Goal: Information Seeking & Learning: Understand process/instructions

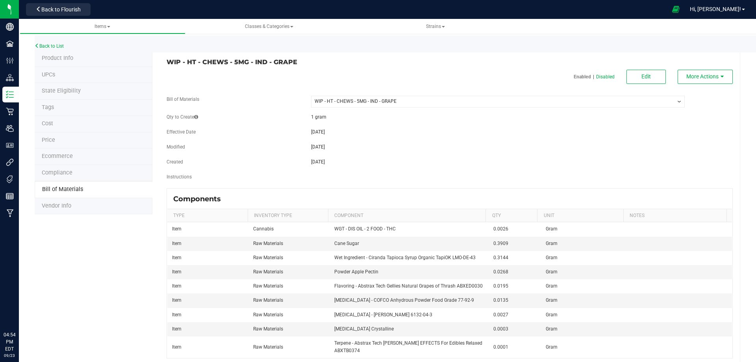
select select "13153"
click at [51, 45] on link "Back to List" at bounding box center [49, 46] width 29 height 6
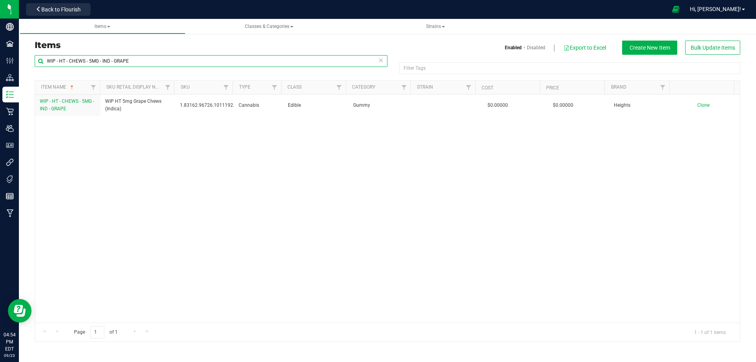
drag, startPoint x: 46, startPoint y: 57, endPoint x: 153, endPoint y: 63, distance: 107.6
click at [154, 63] on input "WIP - HT - CHEWS - 5MG - IND - GRAPE" at bounding box center [211, 61] width 353 height 12
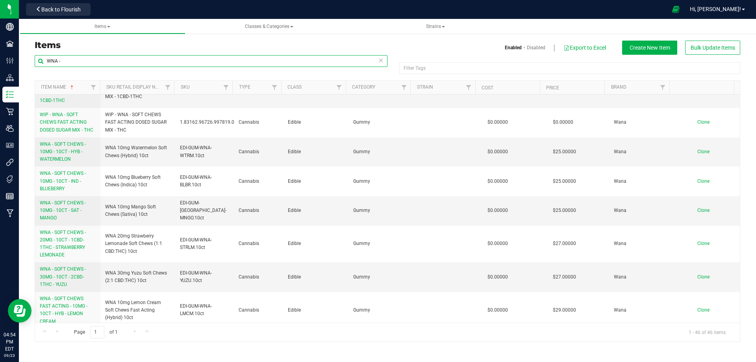
scroll to position [1163, 0]
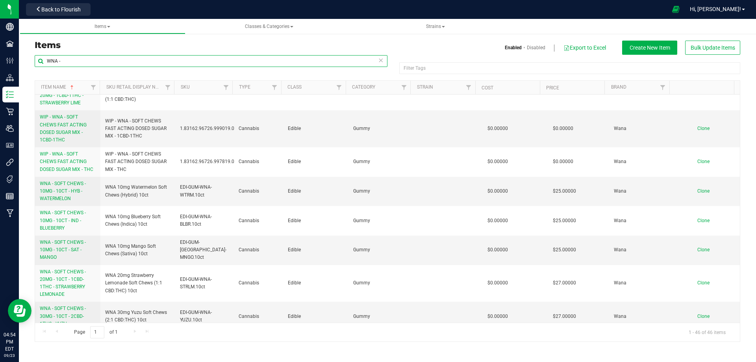
type input "WNA -"
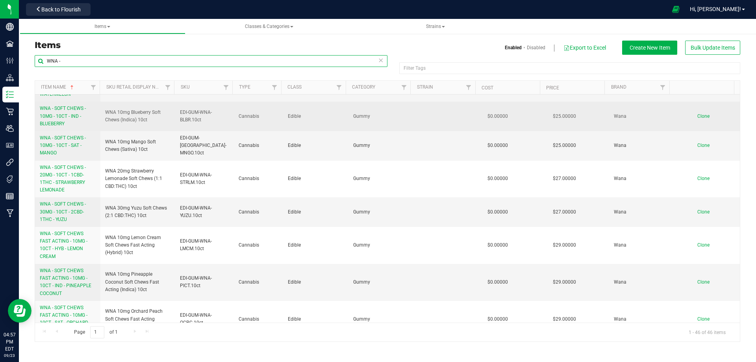
scroll to position [1281, 0]
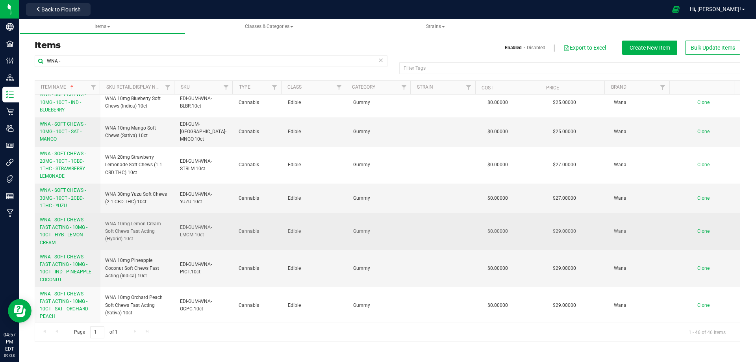
click at [68, 217] on span "WNA - SOFT CHEWS FAST ACTING - 10MG - 10CT - HYB - LEMON CREAM" at bounding box center [64, 231] width 48 height 28
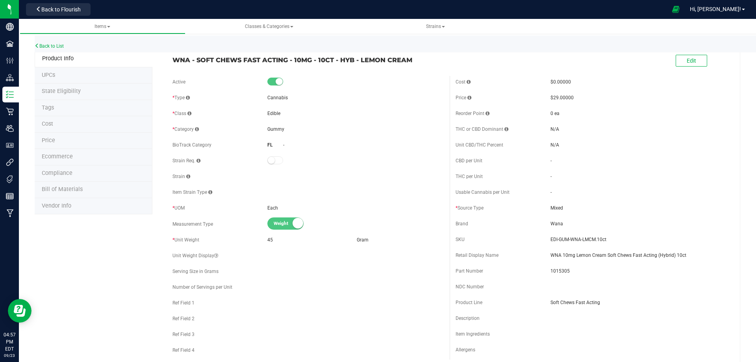
click at [63, 186] on span "Bill of Materials" at bounding box center [62, 189] width 41 height 7
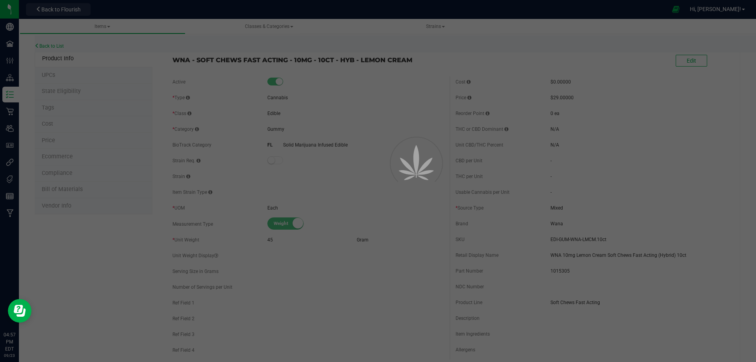
select select "9312"
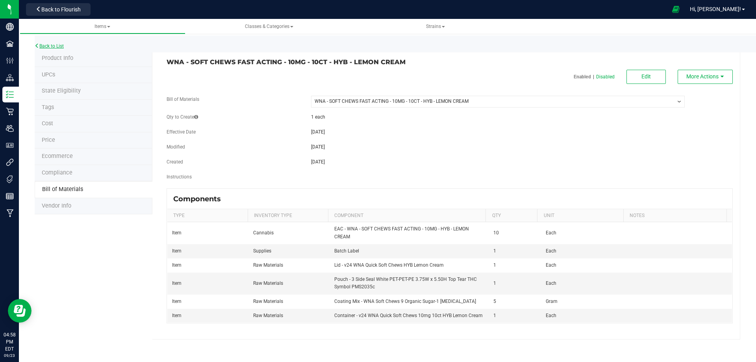
click at [44, 44] on link "Back to List" at bounding box center [49, 46] width 29 height 6
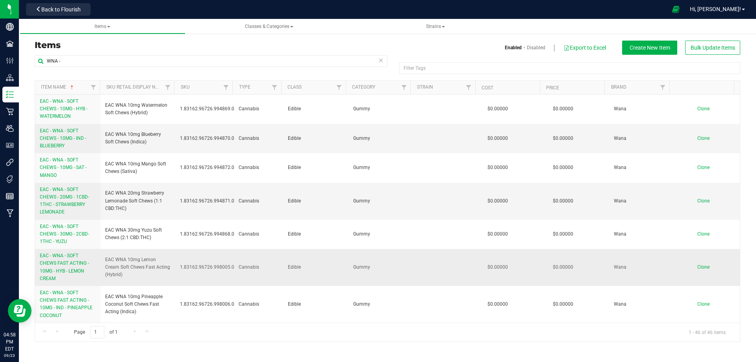
click at [50, 269] on span "EAC - WNA - SOFT CHEWS FAST ACTING - 10MG - HYB - LEMON CREAM" at bounding box center [64, 267] width 49 height 28
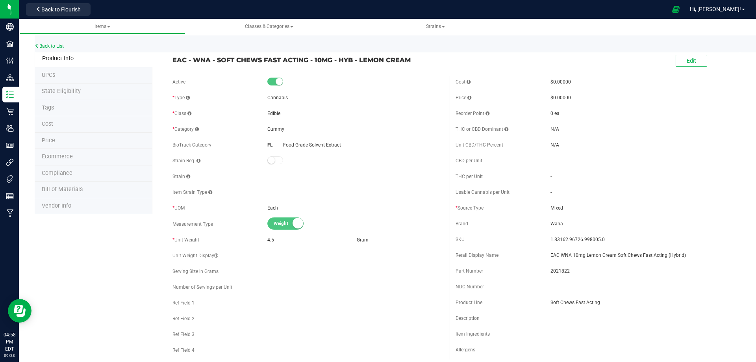
click at [54, 184] on li "Bill of Materials" at bounding box center [94, 189] width 118 height 17
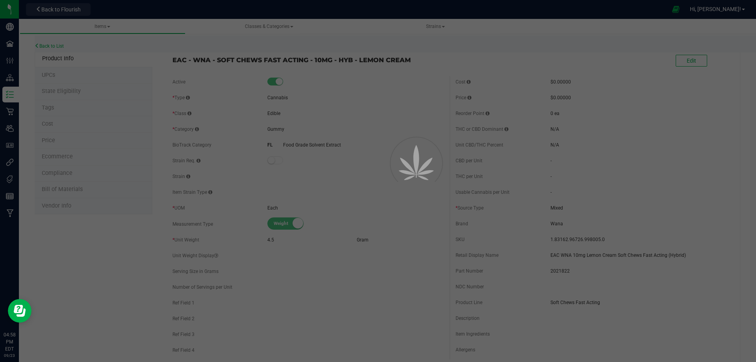
select select "9325"
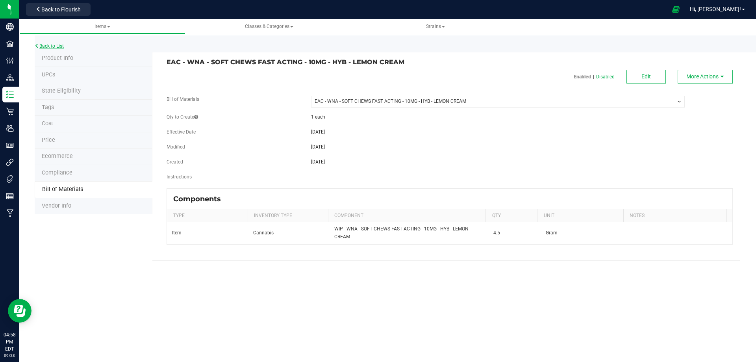
click at [43, 43] on link "Back to List" at bounding box center [49, 46] width 29 height 6
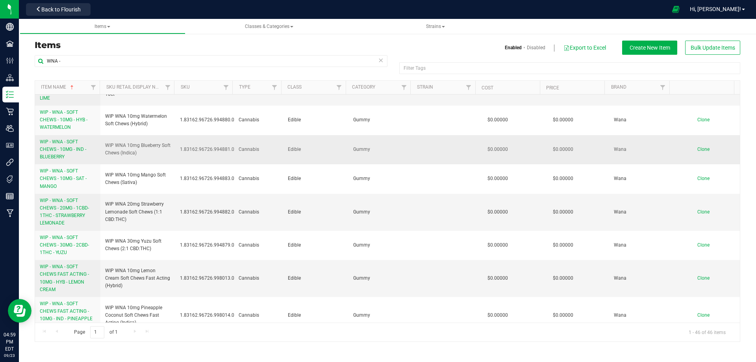
scroll to position [905, 0]
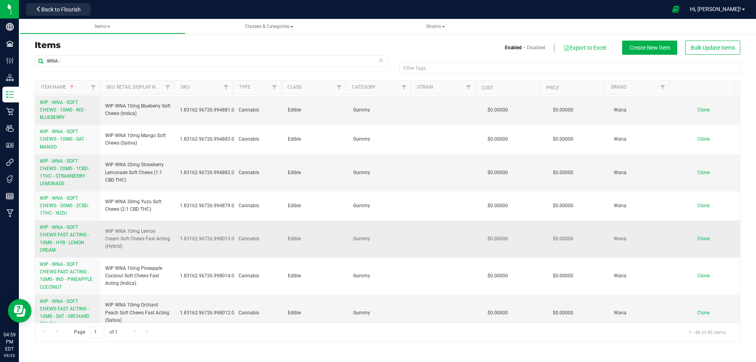
click at [57, 231] on link "WIP - WNA - SOFT CHEWS FAST ACTING - 10MG - HYB - LEMON CREAM" at bounding box center [68, 239] width 56 height 30
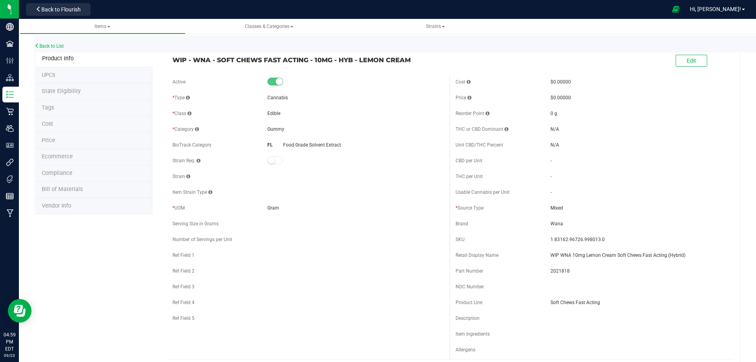
click at [60, 189] on span "Bill of Materials" at bounding box center [62, 189] width 41 height 7
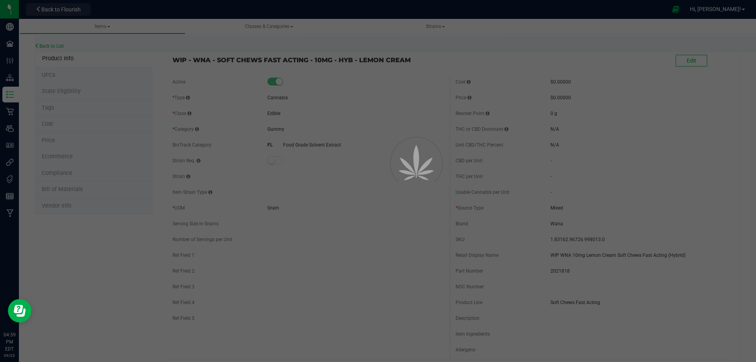
select select "9446"
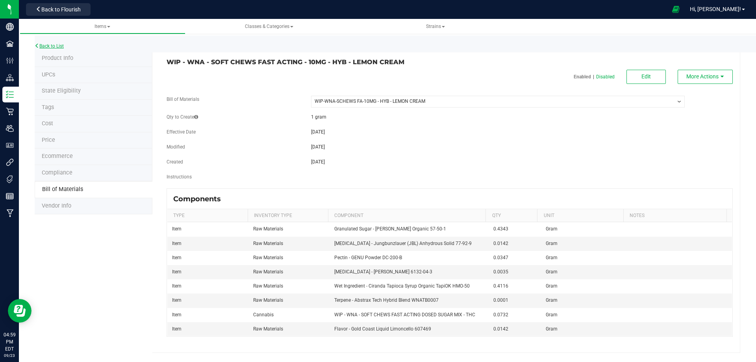
click at [46, 46] on link "Back to List" at bounding box center [49, 46] width 29 height 6
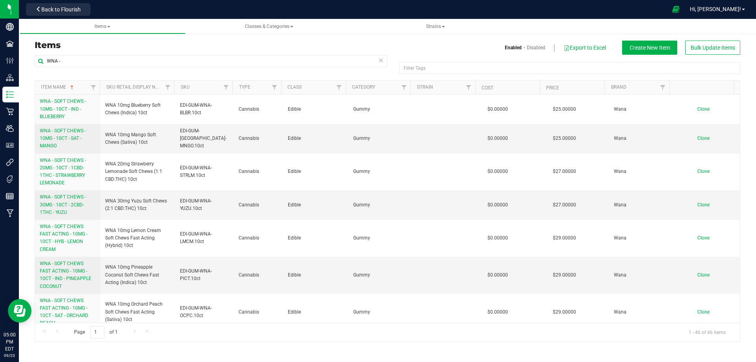
scroll to position [1281, 0]
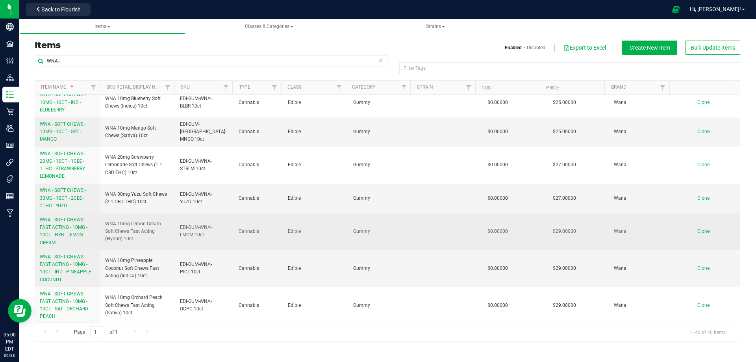
click at [66, 217] on span "WNA - SOFT CHEWS FAST ACTING - 10MG - 10CT - HYB - LEMON CREAM" at bounding box center [64, 231] width 48 height 28
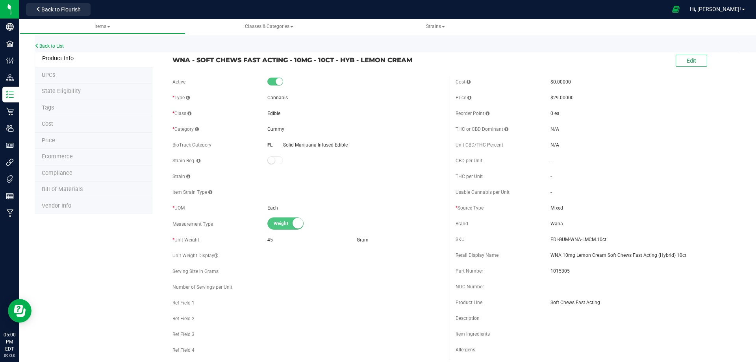
click at [60, 189] on span "Bill of Materials" at bounding box center [62, 189] width 41 height 7
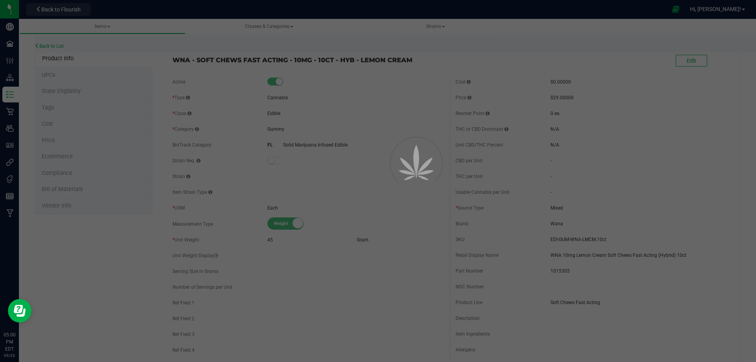
select select "9312"
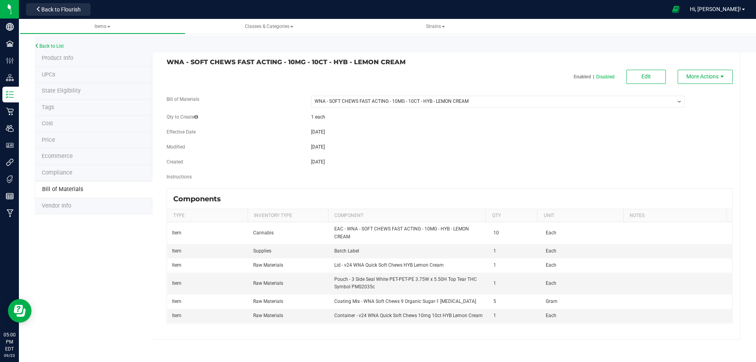
click at [54, 57] on span "Product Info" at bounding box center [57, 58] width 31 height 7
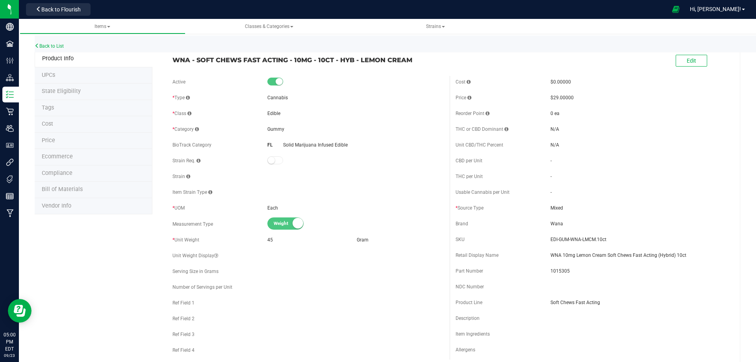
drag, startPoint x: 174, startPoint y: 61, endPoint x: 419, endPoint y: 57, distance: 245.6
click at [419, 57] on span "WNA - SOFT CHEWS FAST ACTING - 10MG - 10CT - HYB - LEMON CREAM" at bounding box center [307, 59] width 271 height 9
copy span "WNA - SOFT CHEWS FAST ACTING - 10MG - 10CT - HYB - LEMON CREAM"
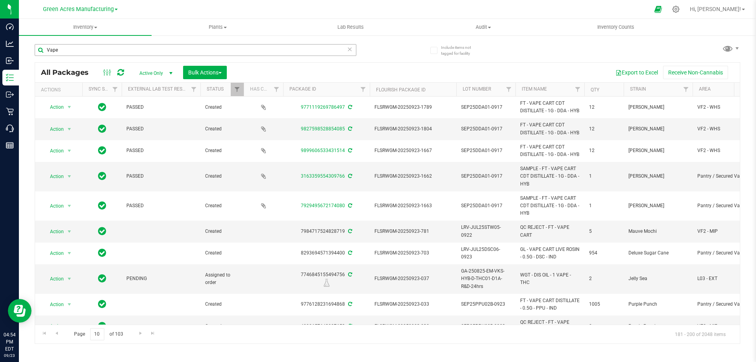
scroll to position [203, 0]
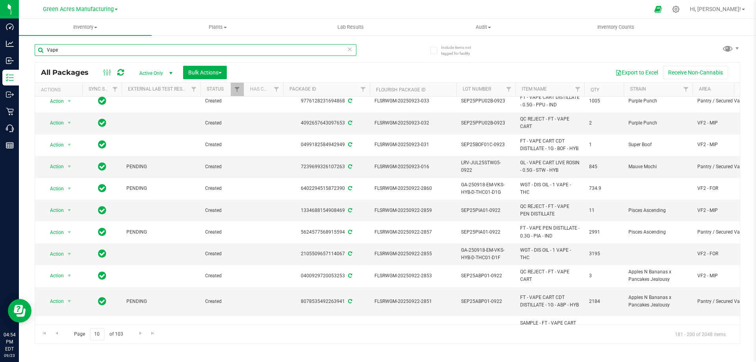
drag, startPoint x: 79, startPoint y: 49, endPoint x: 42, endPoint y: 44, distance: 37.7
click at [42, 44] on input "Vape" at bounding box center [196, 50] width 322 height 12
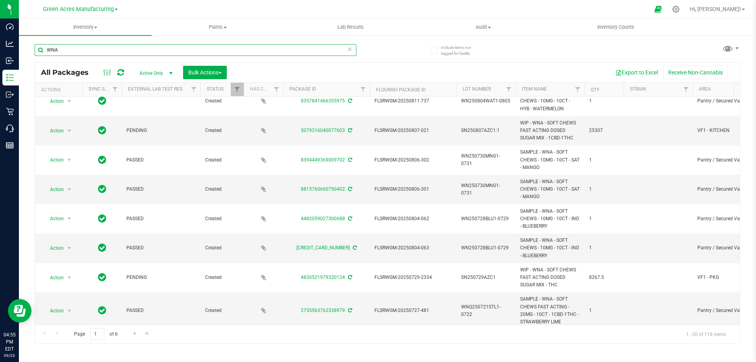
scroll to position [396, 0]
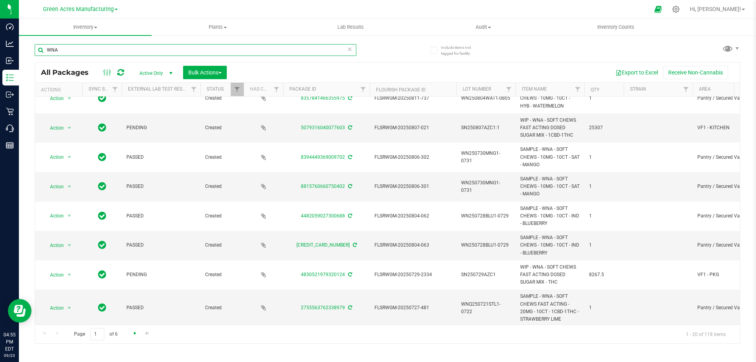
type input "WNA"
click at [133, 331] on span "Go to the next page" at bounding box center [135, 333] width 6 height 6
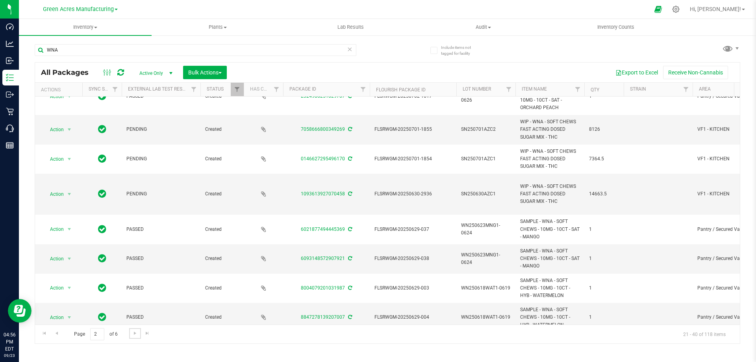
scroll to position [422, 0]
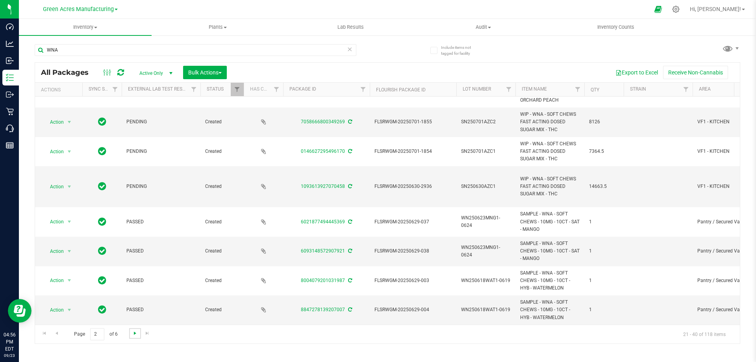
click at [133, 333] on span "Go to the next page" at bounding box center [135, 333] width 6 height 6
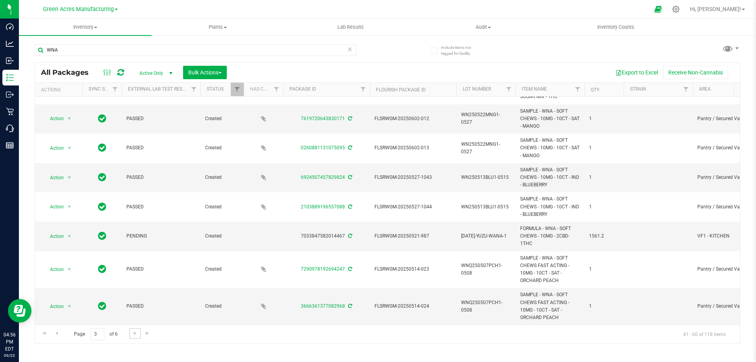
scroll to position [403, 0]
click at [132, 334] on span "Go to the next page" at bounding box center [135, 333] width 6 height 6
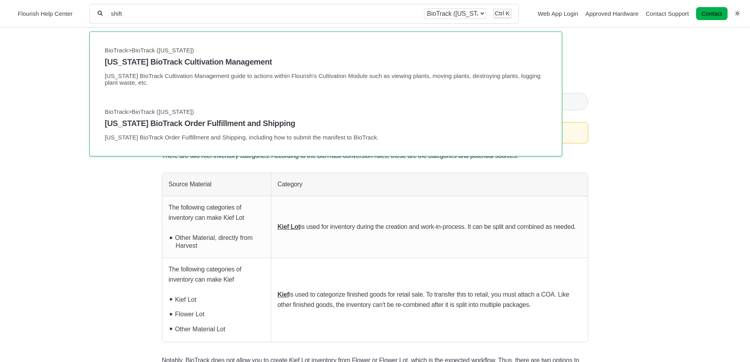
click at [75, 46] on div "Getting Started Login, Modules Overview, and Access Analytics Overview Support …" at bounding box center [67, 202] width 135 height 342
drag, startPoint x: 125, startPoint y: 15, endPoint x: 104, endPoint y: 15, distance: 20.5
click at [104, 15] on div "shift All categories BioTrack BioTrack (Florida) Ctrl K" at bounding box center [303, 14] width 429 height 20
type input "t"
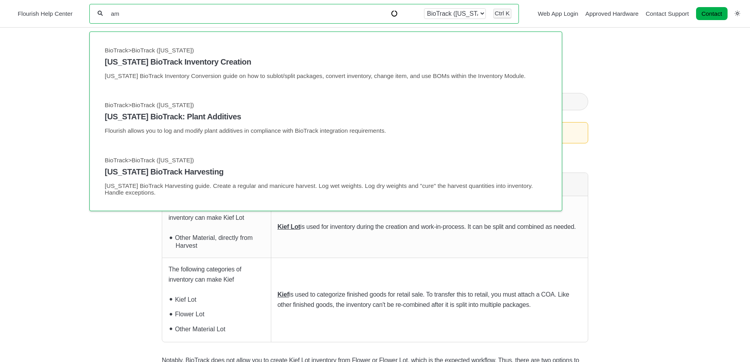
type input "m"
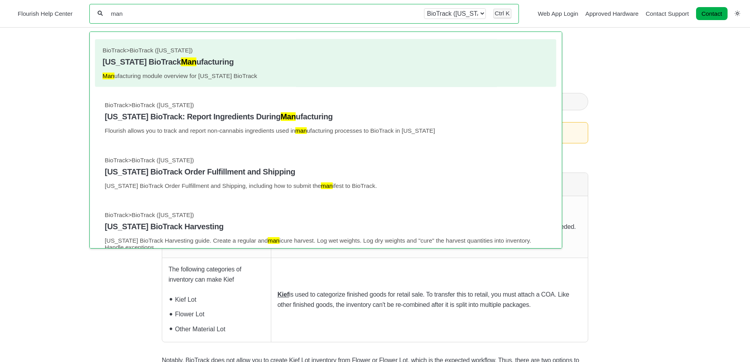
type input "man"
click at [128, 59] on h4 "Florida BioTrack Man ufacturing" at bounding box center [326, 61] width 446 height 9
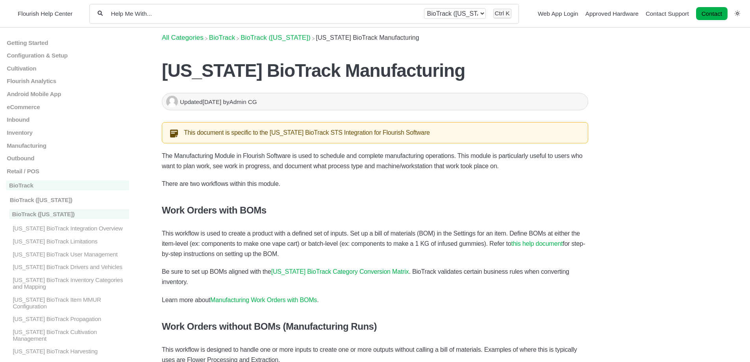
scroll to position [39, 0]
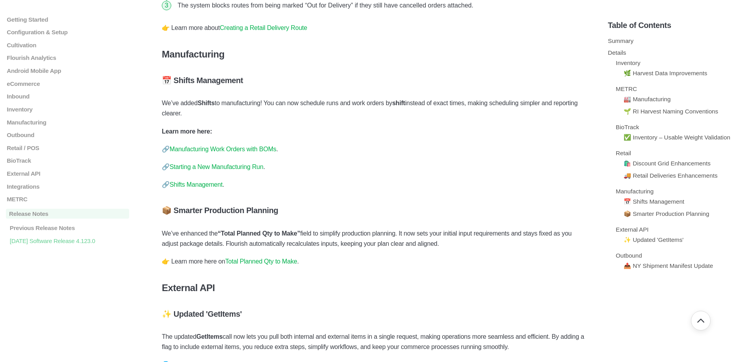
scroll to position [1220, 0]
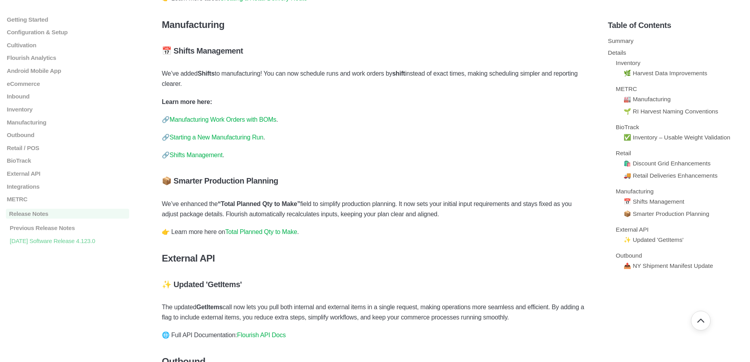
click at [206, 123] on link "Manufacturing Work Orders with BOMs" at bounding box center [223, 119] width 107 height 7
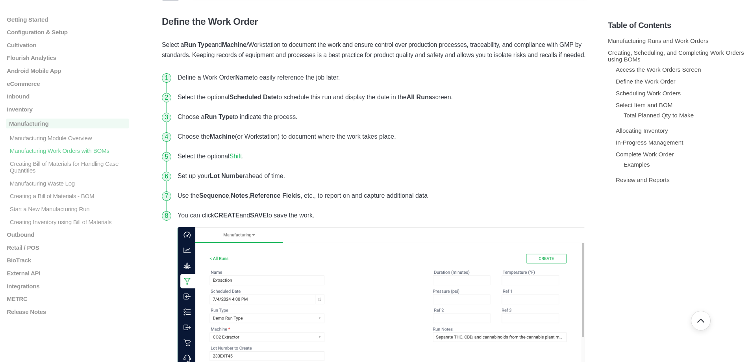
scroll to position [590, 0]
